Goal: Task Accomplishment & Management: Complete application form

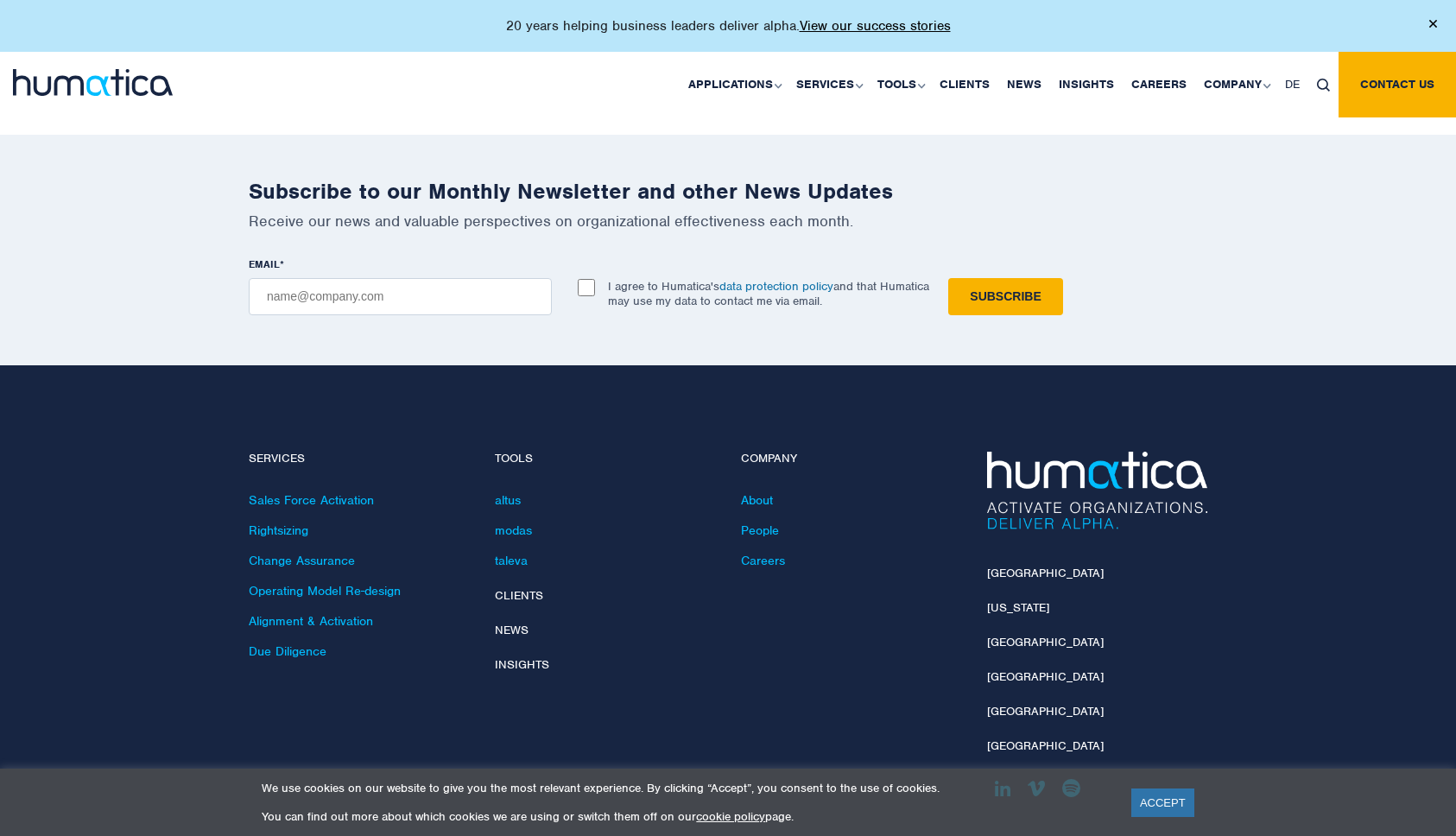
scroll to position [4971, 0]
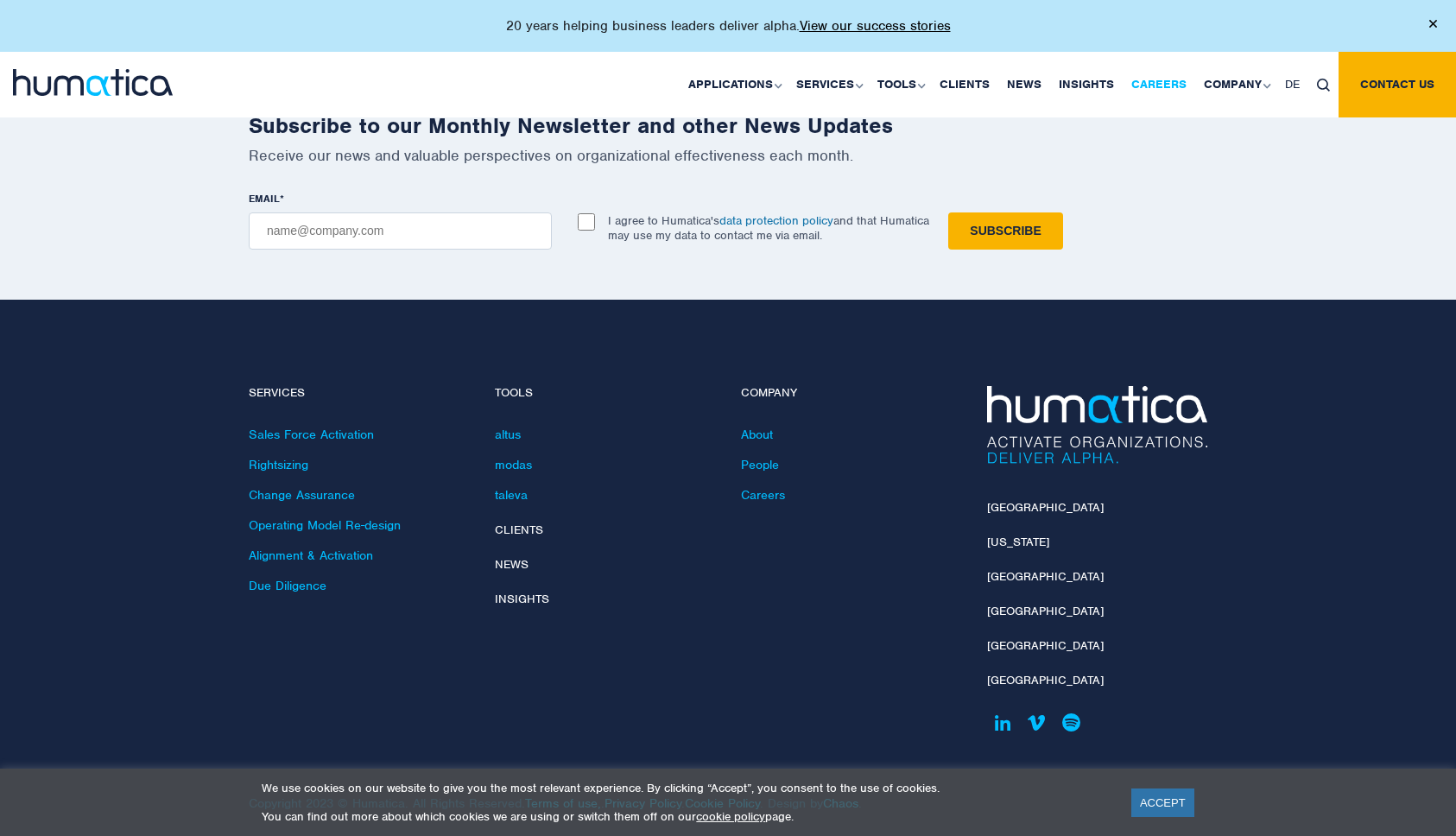
click at [1167, 78] on link "Careers" at bounding box center [1158, 85] width 72 height 66
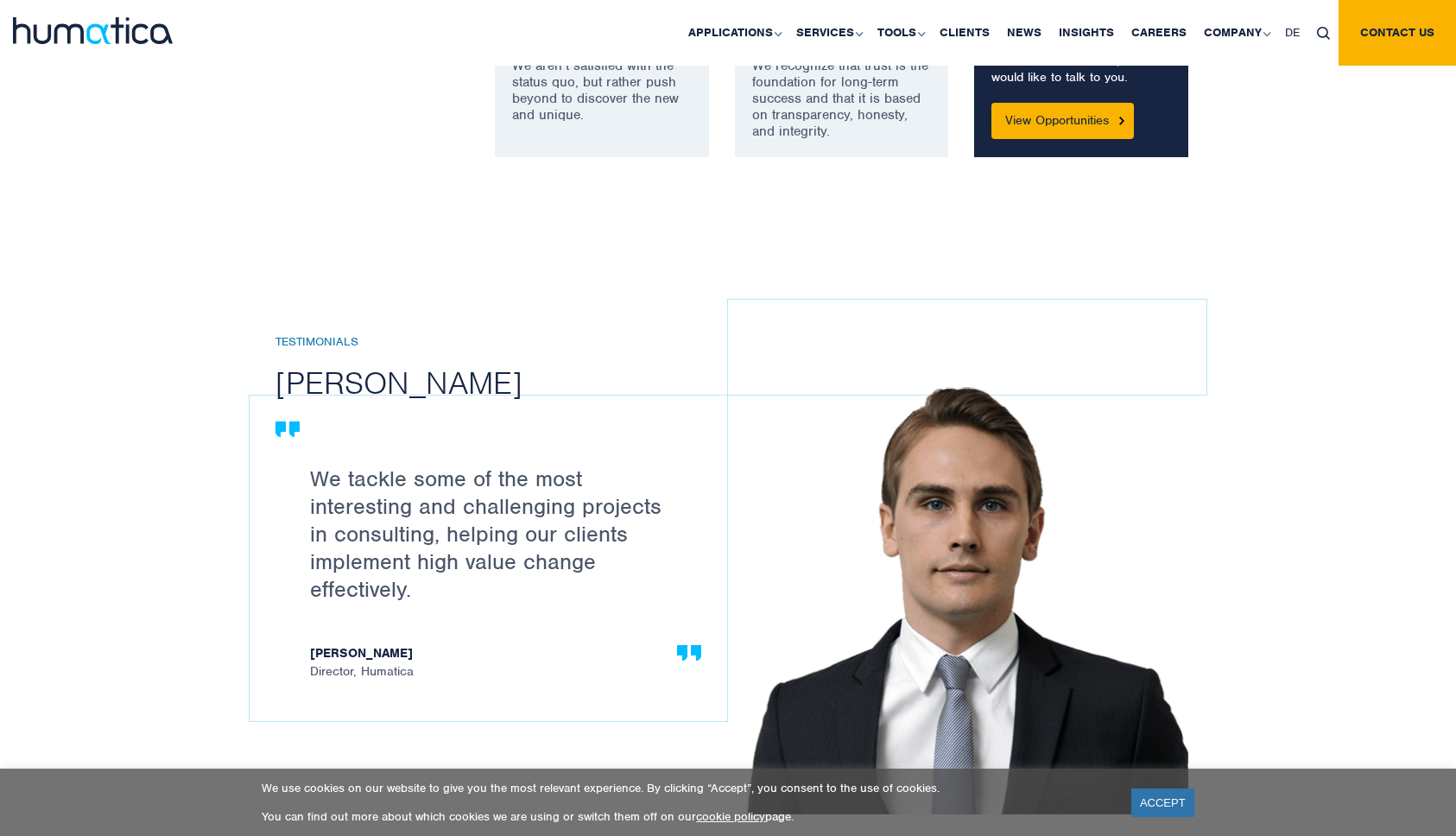
scroll to position [1584, 0]
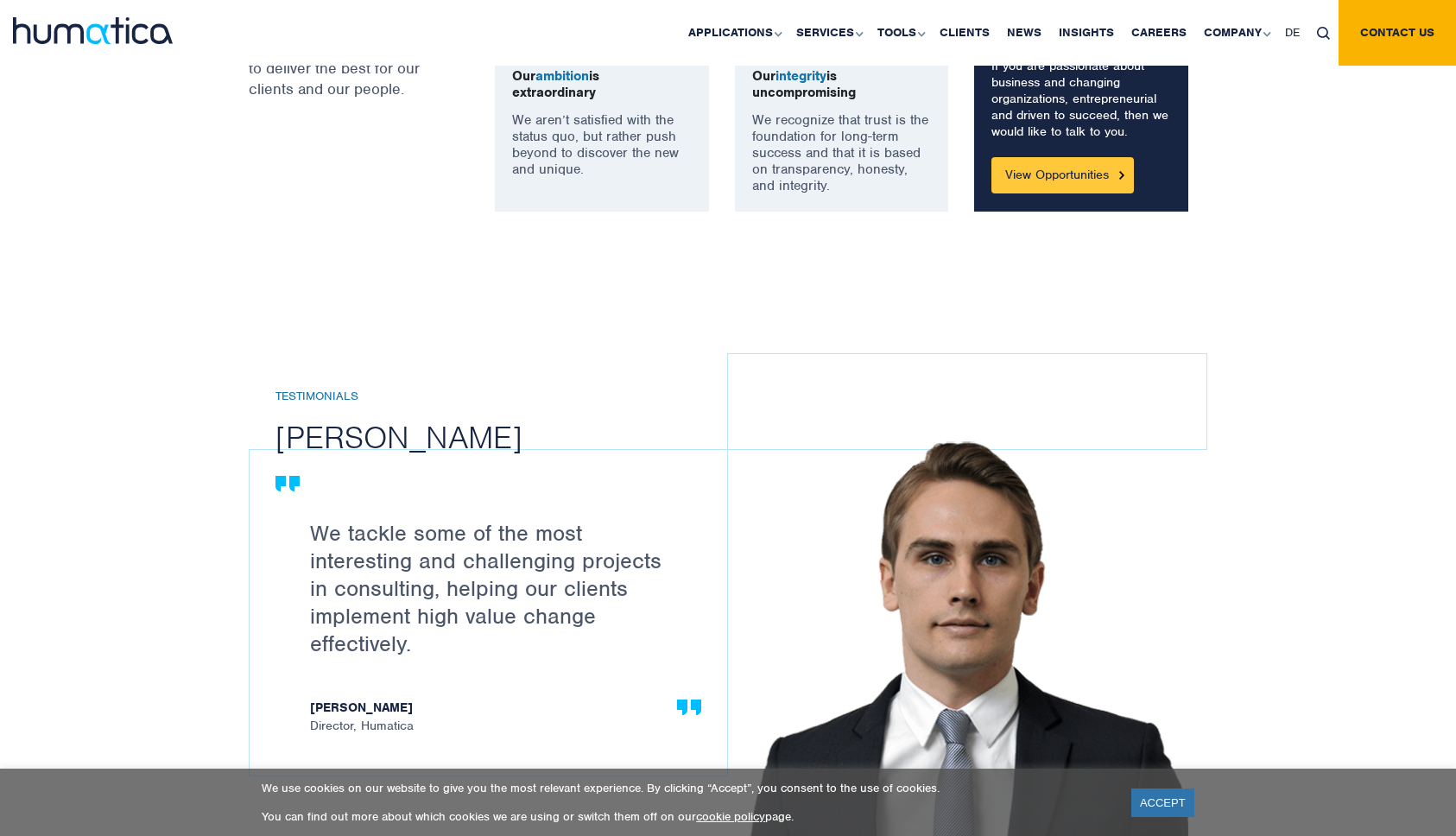
click at [1057, 193] on link "View Opportunities" at bounding box center [1063, 175] width 143 height 37
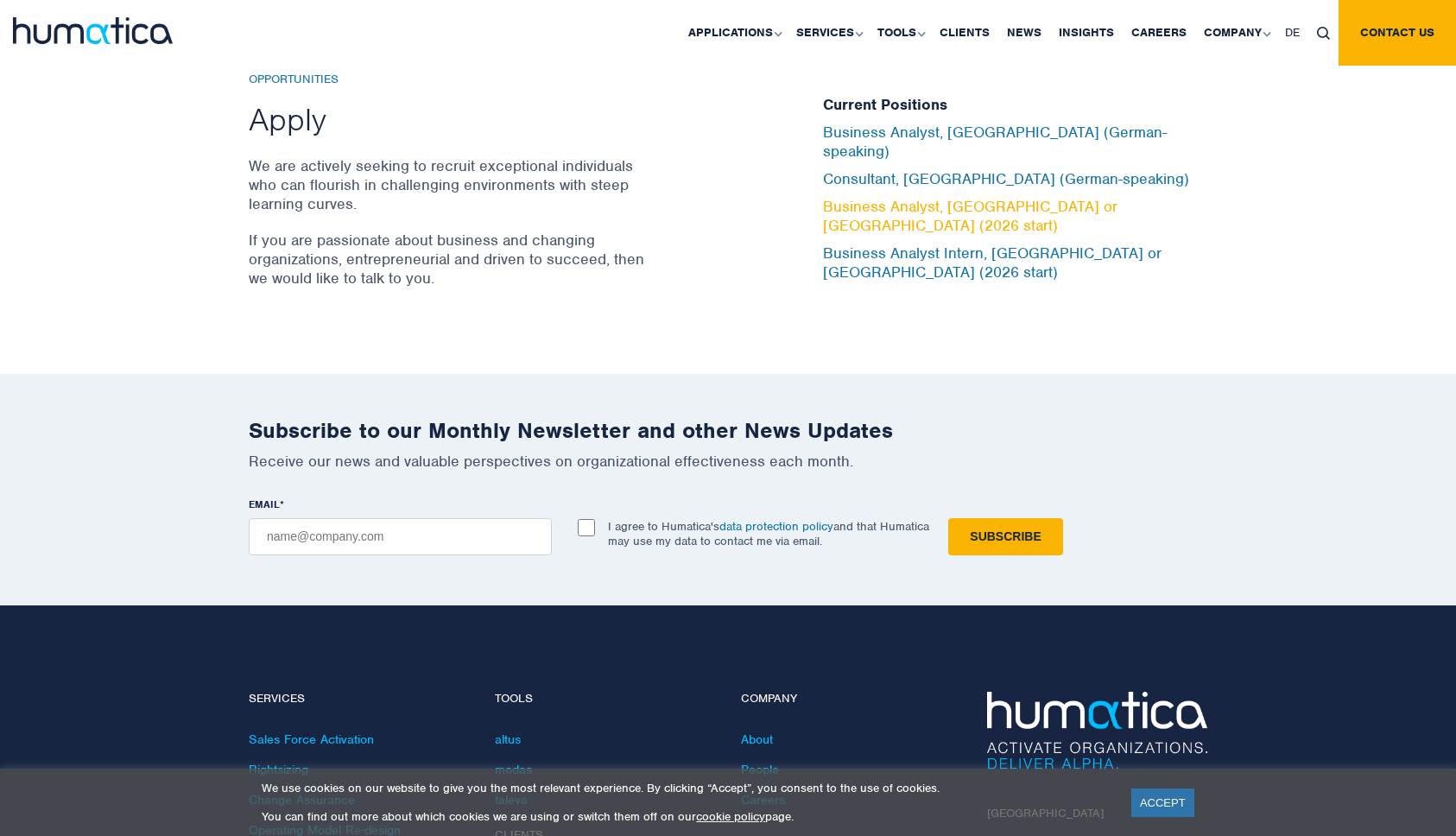
click at [909, 215] on link "Business Analyst, [GEOGRAPHIC_DATA] or [GEOGRAPHIC_DATA] (2026 start)" at bounding box center [970, 216] width 294 height 38
